Goal: Information Seeking & Learning: Learn about a topic

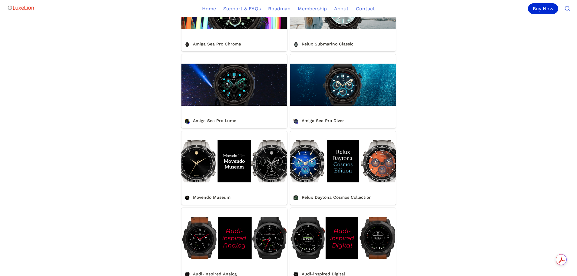
scroll to position [303, 0]
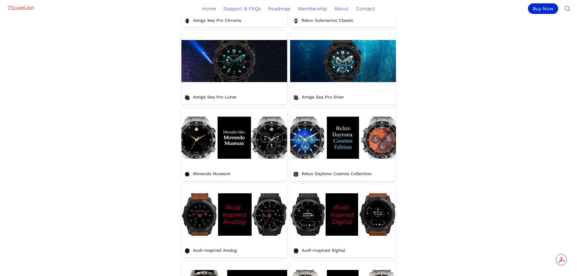
click at [239, 174] on link "Movendo Museum" at bounding box center [234, 144] width 106 height 74
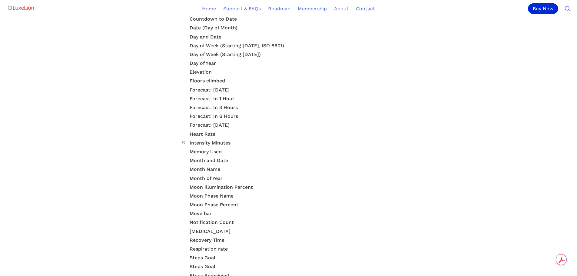
scroll to position [1453, 0]
drag, startPoint x: 394, startPoint y: 184, endPoint x: 412, endPoint y: 103, distance: 82.4
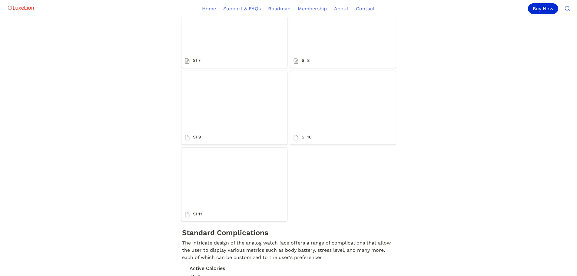
scroll to position [1089, 0]
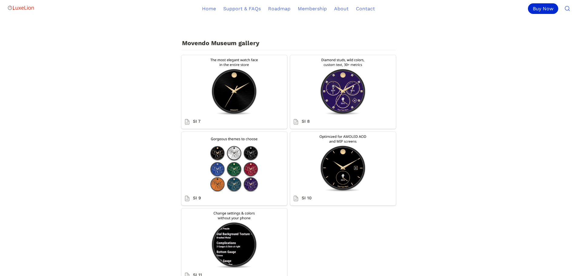
click at [198, 105] on link "SI 7" at bounding box center [234, 92] width 106 height 74
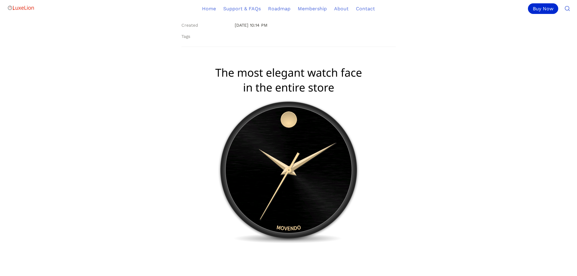
scroll to position [61, 0]
click at [314, 202] on img at bounding box center [288, 152] width 151 height 188
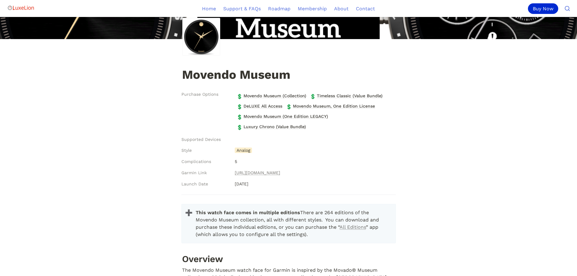
scroll to position [1089, 0]
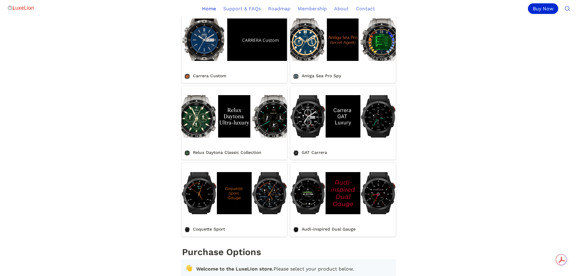
scroll to position [545, 0]
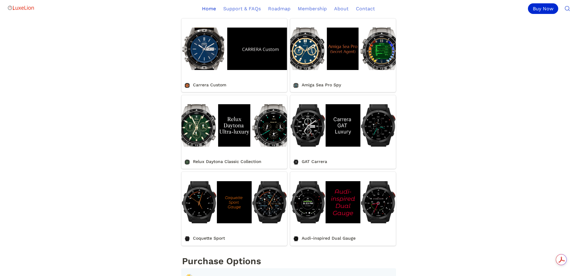
click at [224, 147] on link "Relux Daytona Classic Collection" at bounding box center [234, 132] width 106 height 74
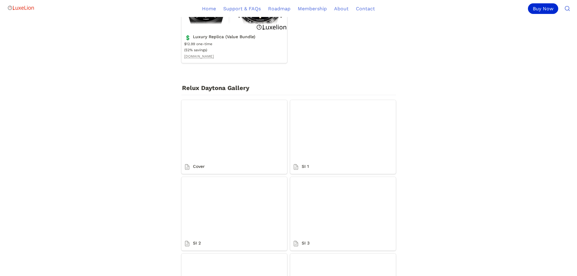
scroll to position [774, 0]
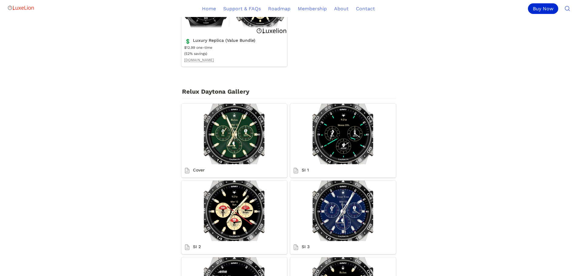
click at [244, 144] on link "Cover" at bounding box center [234, 141] width 106 height 74
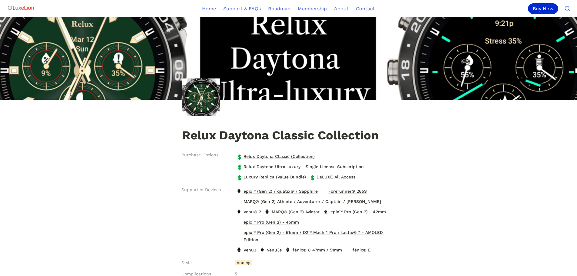
scroll to position [774, 0]
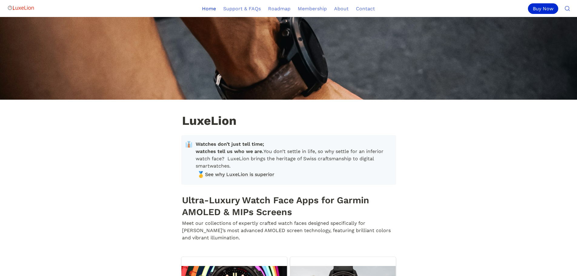
drag, startPoint x: 444, startPoint y: 114, endPoint x: 475, endPoint y: 45, distance: 75.3
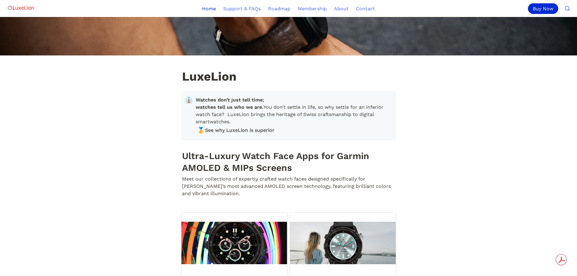
scroll to position [61, 0]
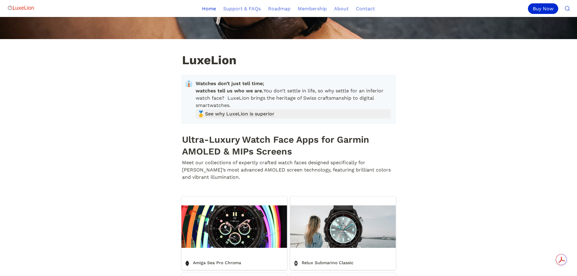
click at [266, 118] on link "🥇 See why LuxeLion is superior" at bounding box center [293, 113] width 195 height 9
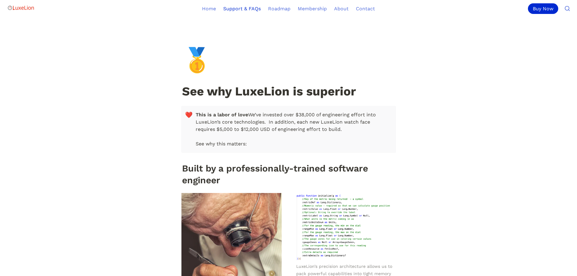
click at [239, 14] on link "Support & FAQs" at bounding box center [241, 8] width 45 height 17
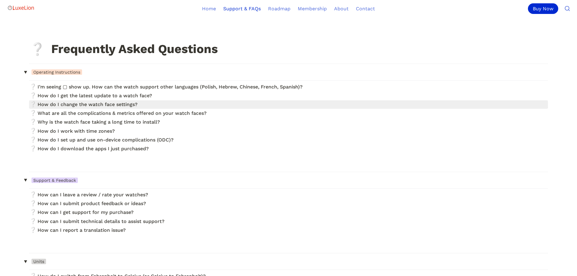
click at [144, 107] on link at bounding box center [288, 104] width 518 height 8
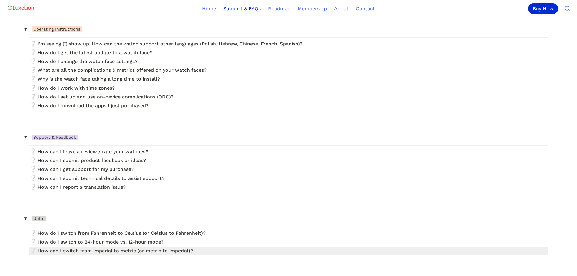
scroll to position [91, 0]
